Goal: Task Accomplishment & Management: Complete application form

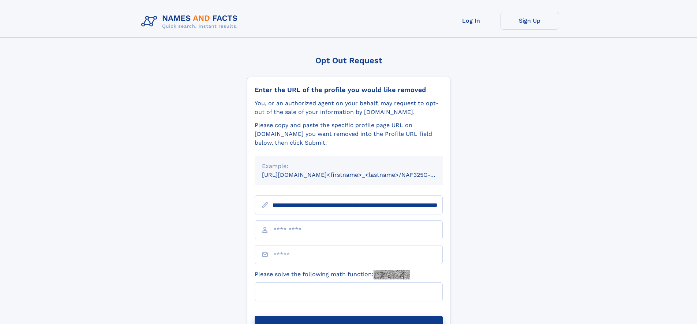
scroll to position [0, 76]
type input "**********"
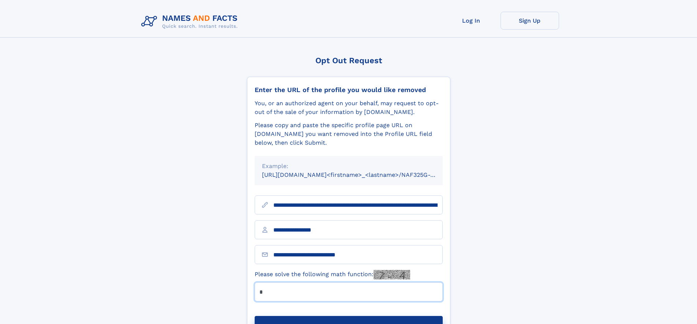
type input "*"
click at [348, 316] on button "Submit Opt Out Request" at bounding box center [349, 327] width 188 height 23
